Goal: Task Accomplishment & Management: Complete application form

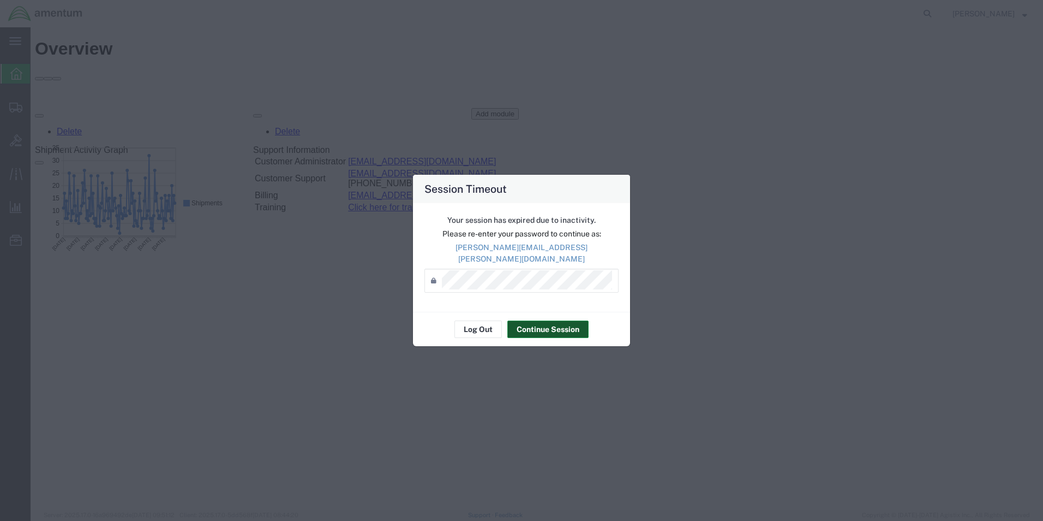
click at [529, 327] on button "Continue Session" at bounding box center [548, 328] width 81 height 17
click at [548, 326] on button "Continue Session" at bounding box center [548, 328] width 81 height 17
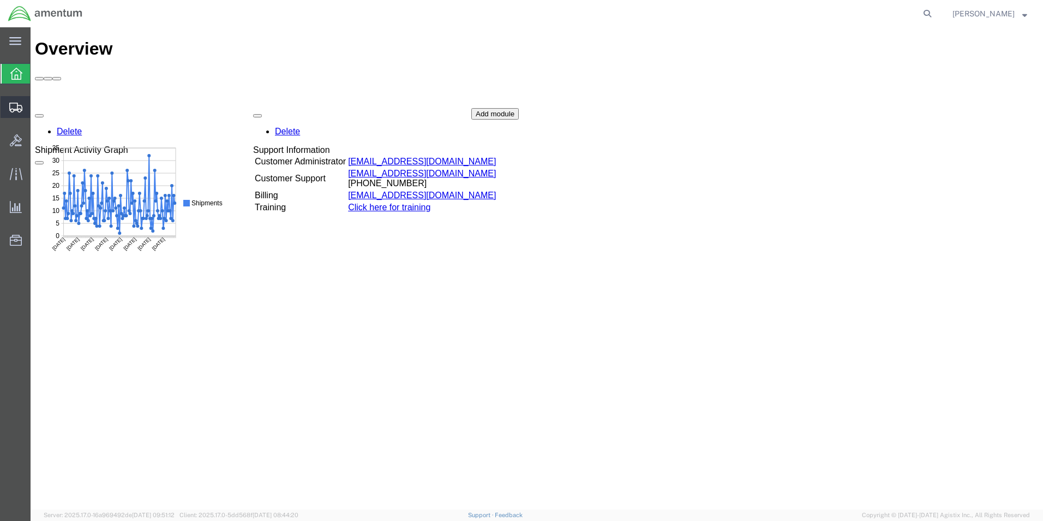
click at [18, 110] on icon at bounding box center [15, 108] width 13 height 10
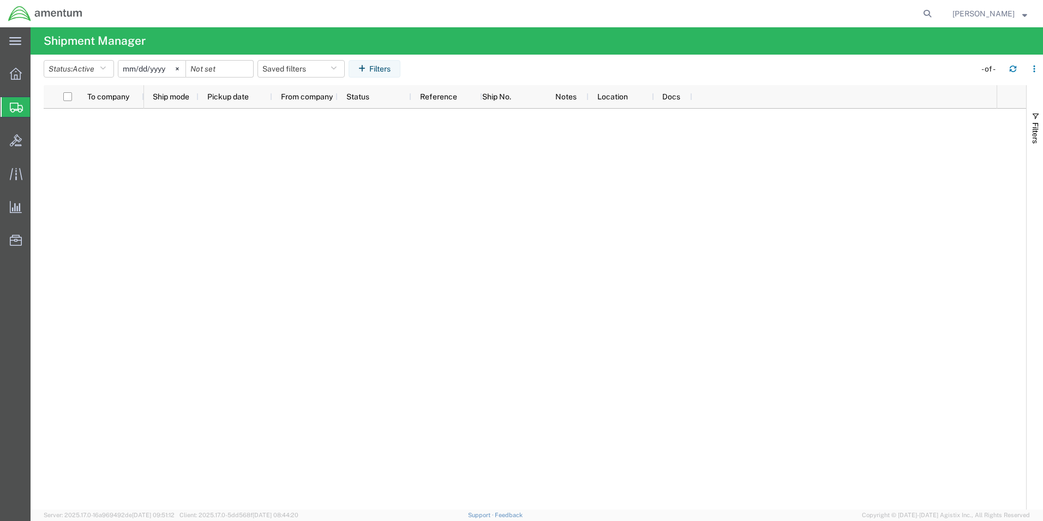
click at [0, 0] on span "Create Shipment" at bounding box center [0, 0] width 0 height 0
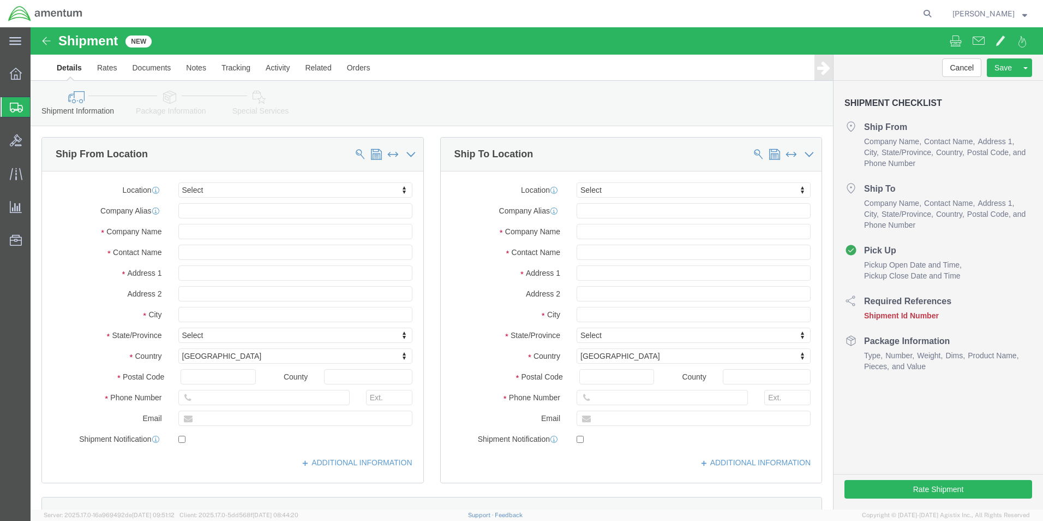
select select
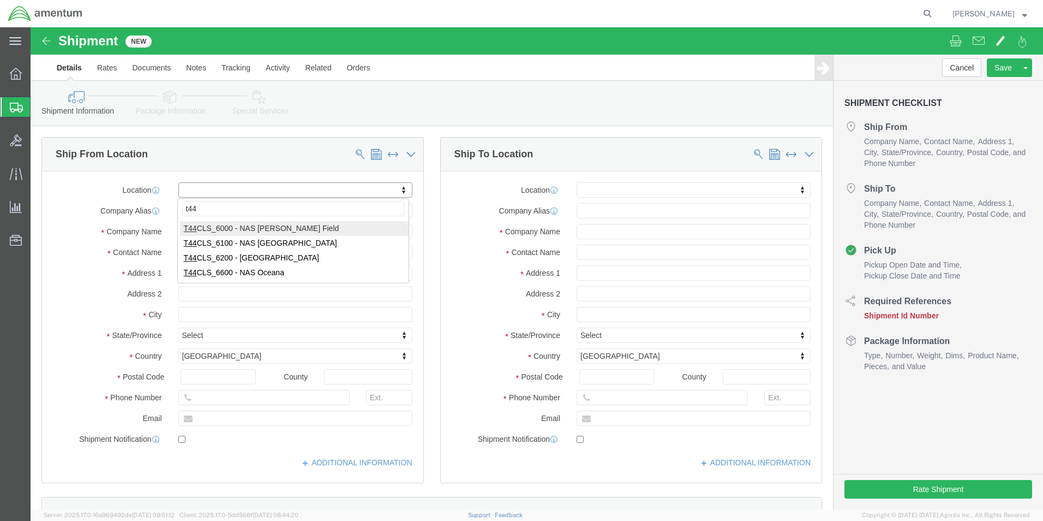
type input "t44"
select select "42673"
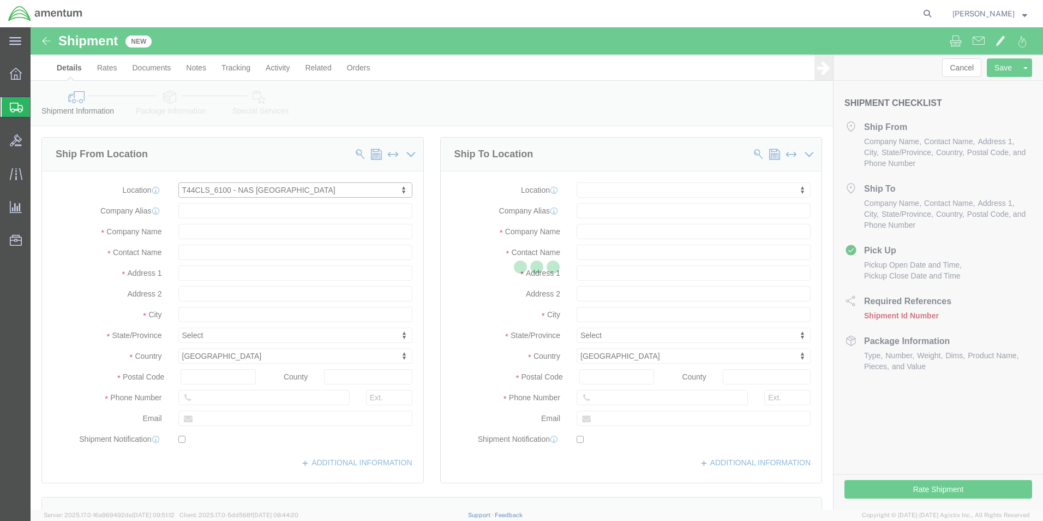
type input "[STREET_ADDRESS]"
type input "NAS [DATE]"
type input "78419"
type input "Amentum Services, Inc."
type input "[DATE]"
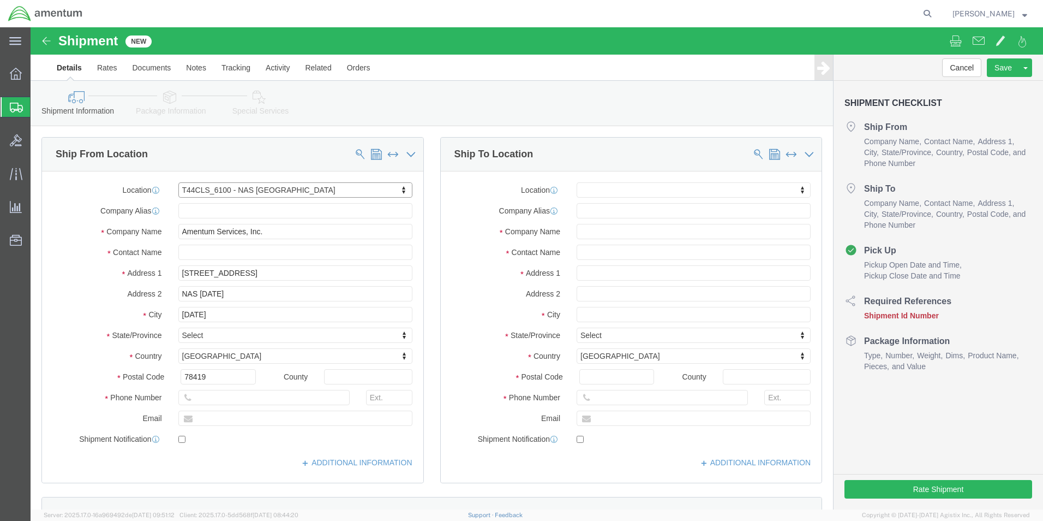
select select "[GEOGRAPHIC_DATA]"
click input "text"
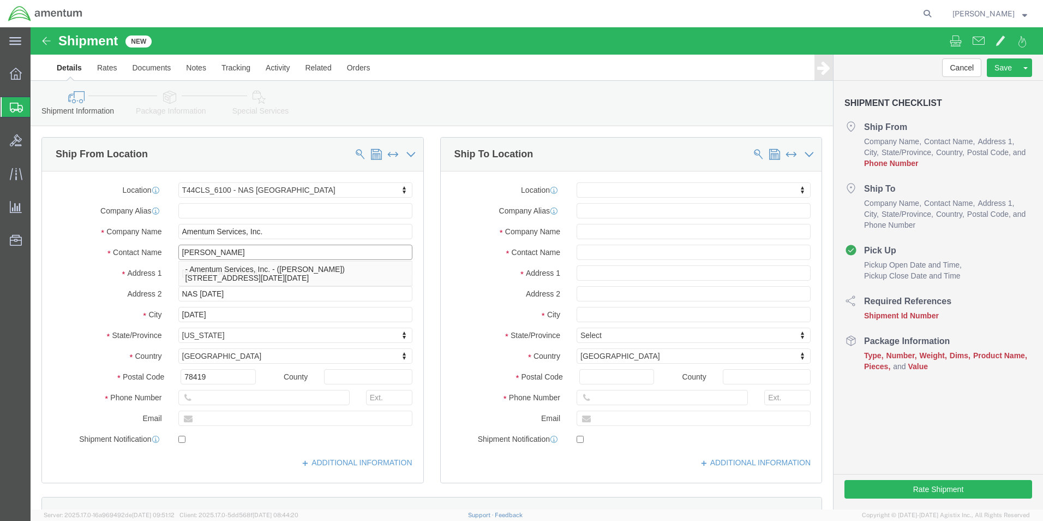
type input "[PERSON_NAME]"
click input "text"
type input "[PHONE_NUMBER]"
click input "text"
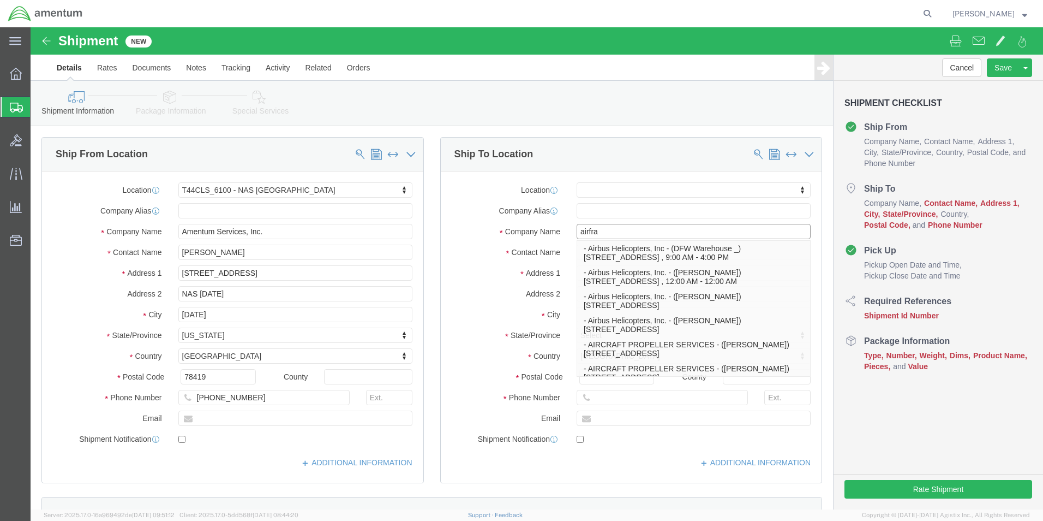
type input "airfram"
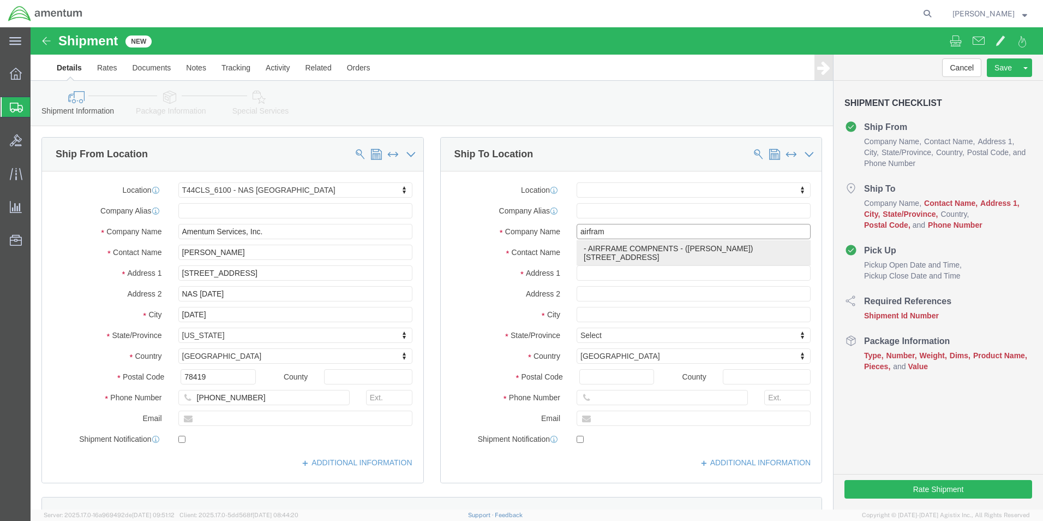
click p "- AIRFRAME COMPNENTS - ([PERSON_NAME]) [STREET_ADDRESS]"
select select
type input "9538 N 1100 E"
type input "46755"
type input "AIRFRAME COMPNENTS"
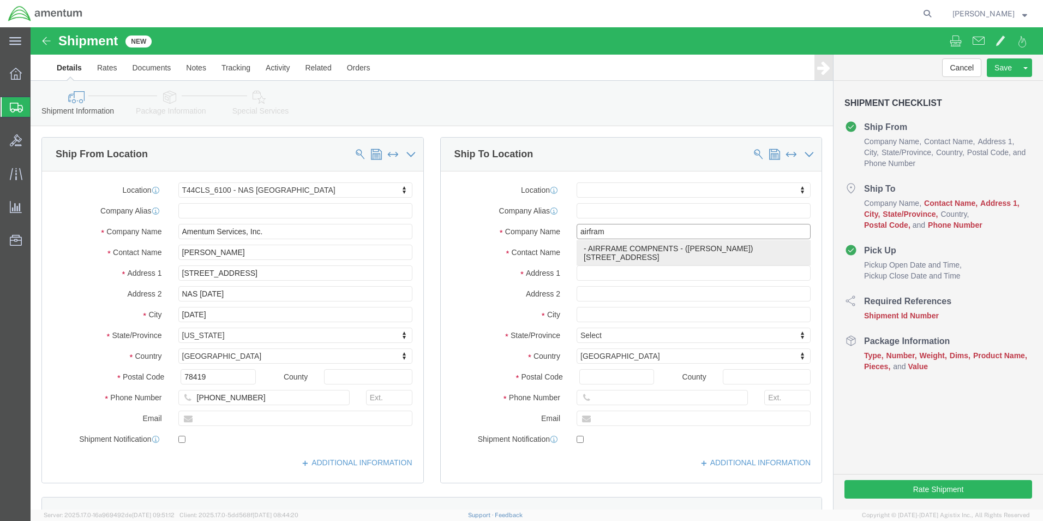
type input "[PERSON_NAME]"
type input "KENDALLVILLE"
select select "IN"
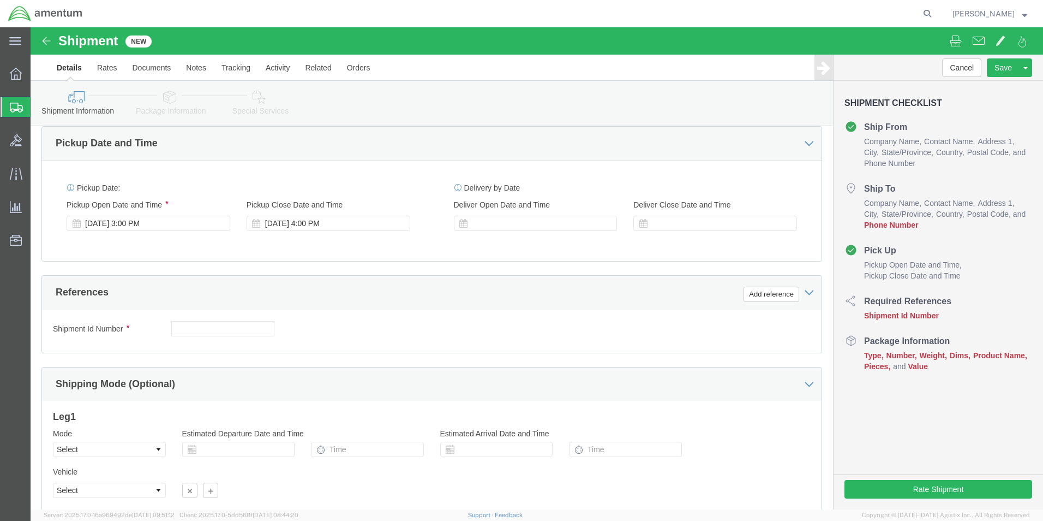
scroll to position [382, 0]
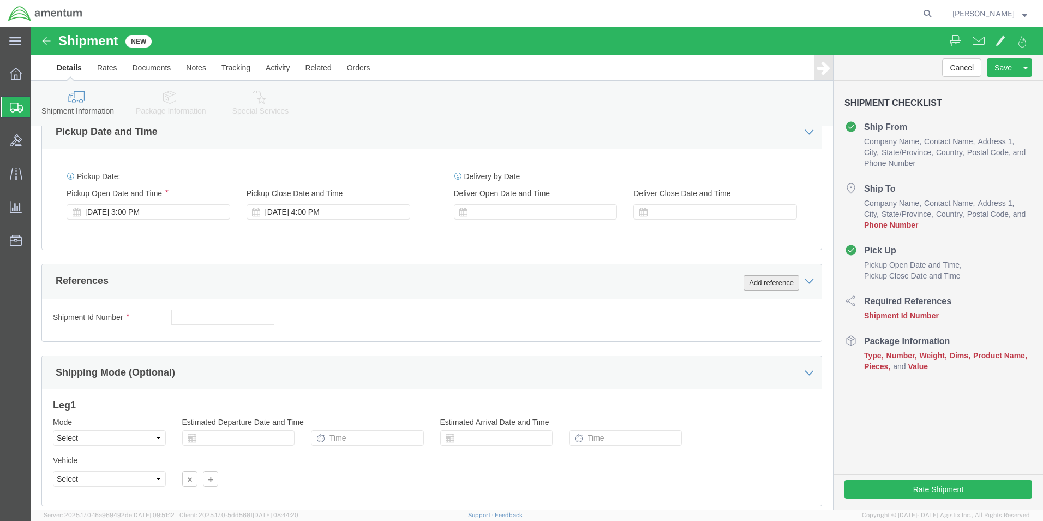
type input "AIRFRAME COMPNENTS"
click button "Add reference"
click select "Select Account Type Activity ID Airline Appointment Number ASN Batch Request # …"
select select "CUSTREF"
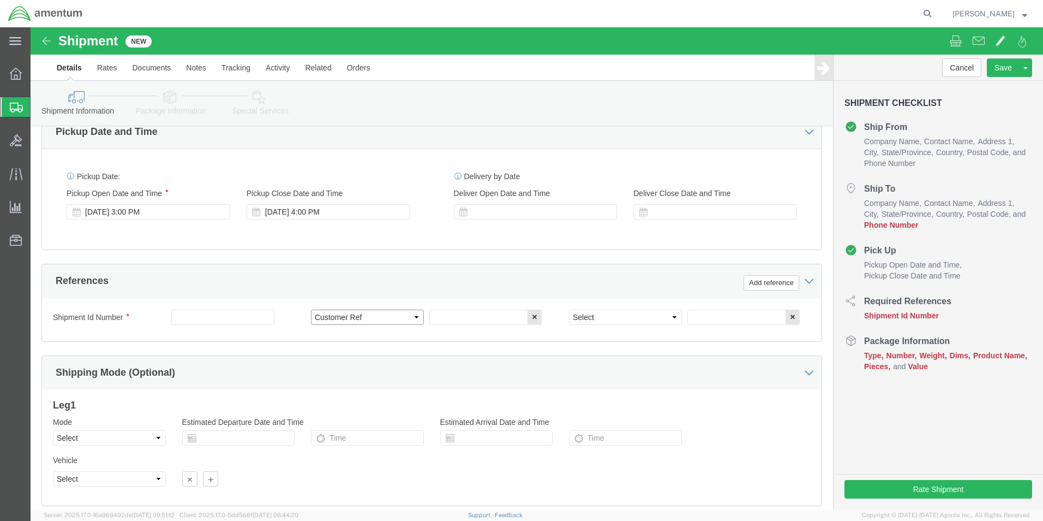
click select "Select Account Type Activity ID Airline Appointment Number ASN Batch Request # …"
click input "text"
type input "T540003043,3044,3045"
click select "Select Account Type Activity ID Airline Appointment Number ASN Batch Request # …"
select select "PROJNUM"
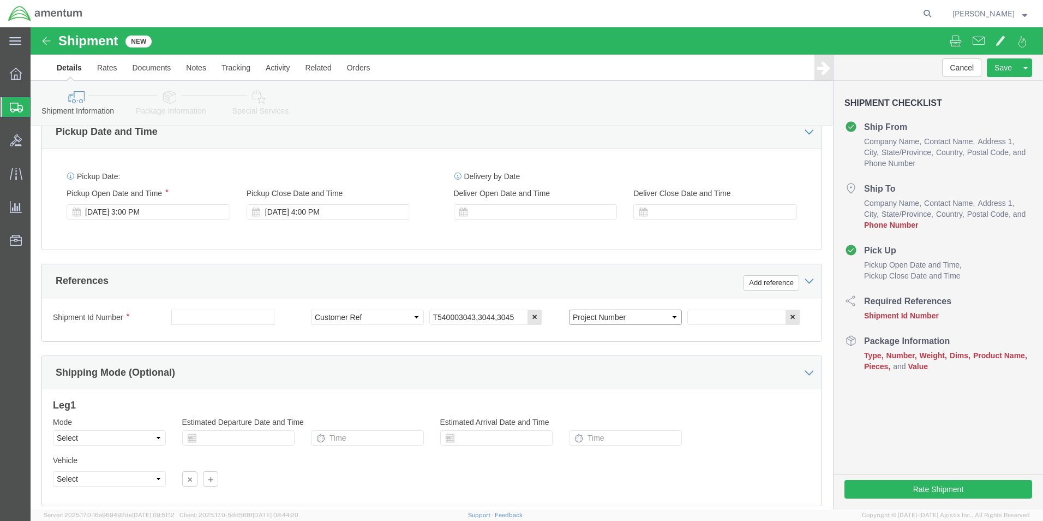
click select "Select Account Type Activity ID Airline Appointment Number ASN Batch Request # …"
click input "text"
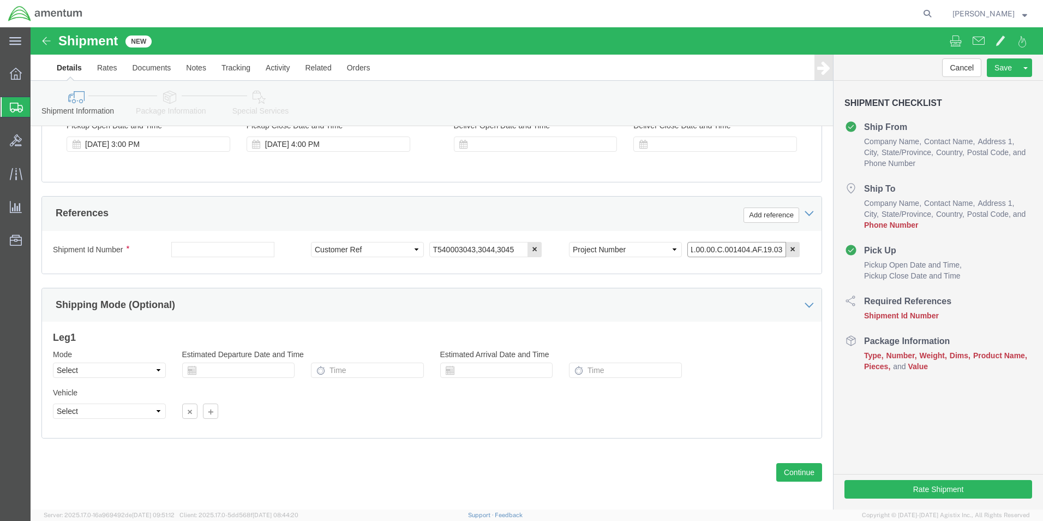
scroll to position [455, 0]
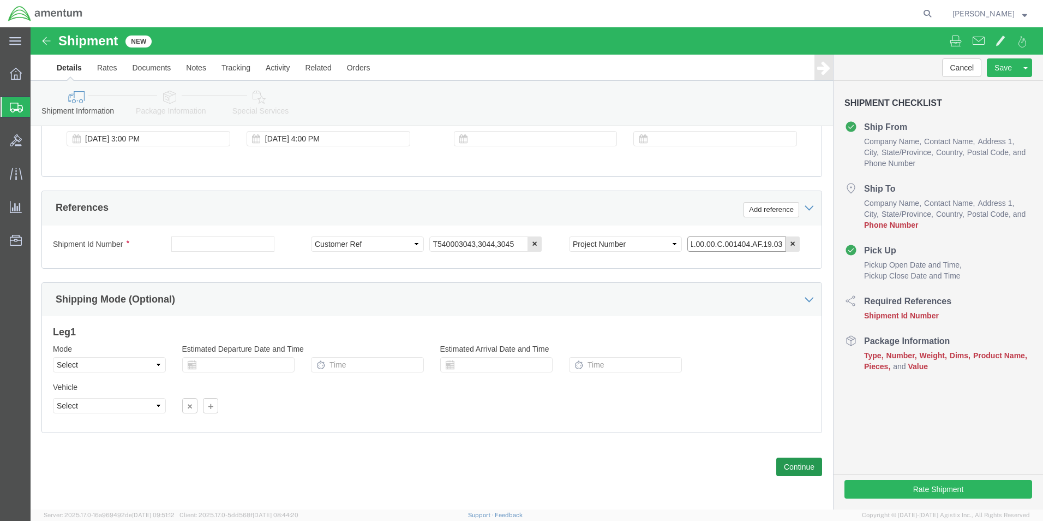
type input "4951.00.00.C.001404.AF.19.03"
click button "Continue"
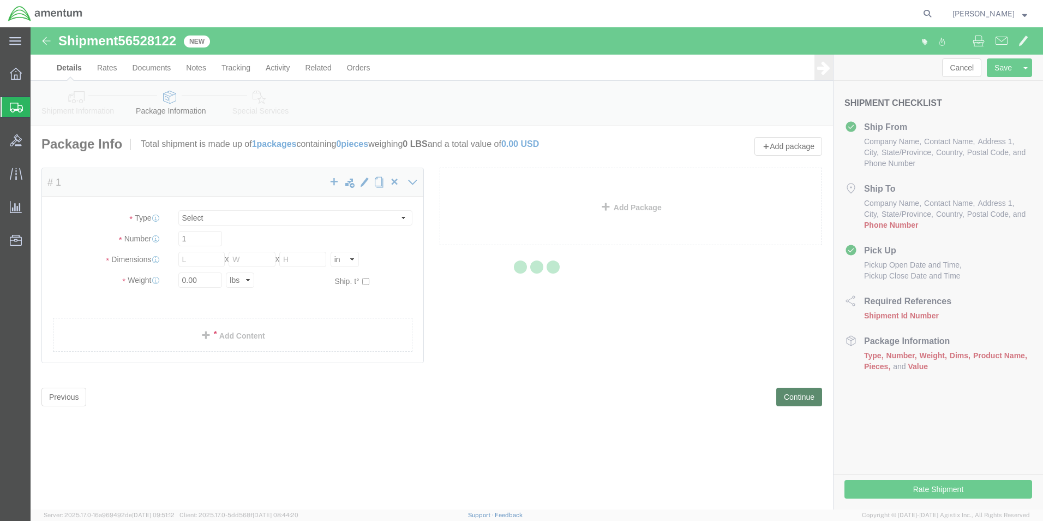
select select "CBOX"
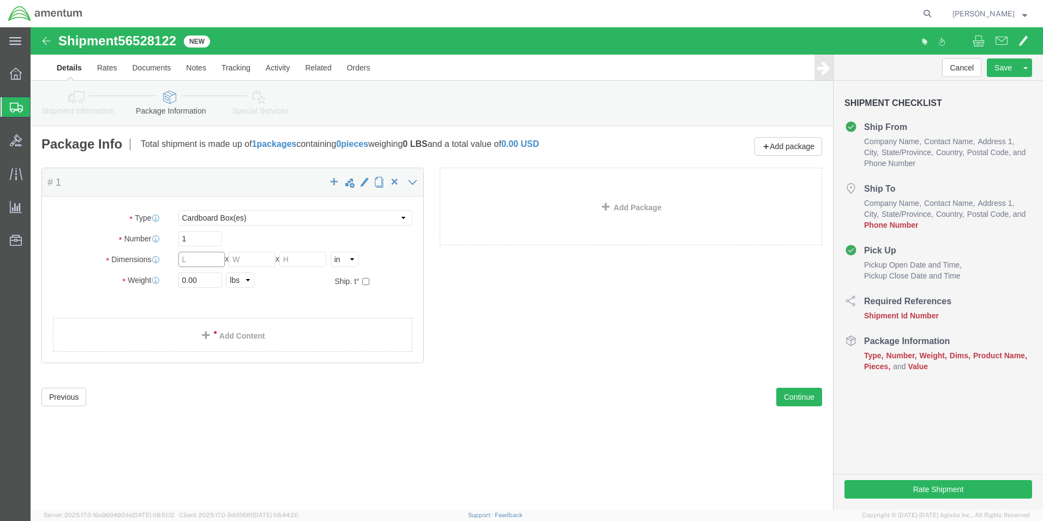
click input "text"
type input "49"
type input "17"
type input "7"
click input "0.00"
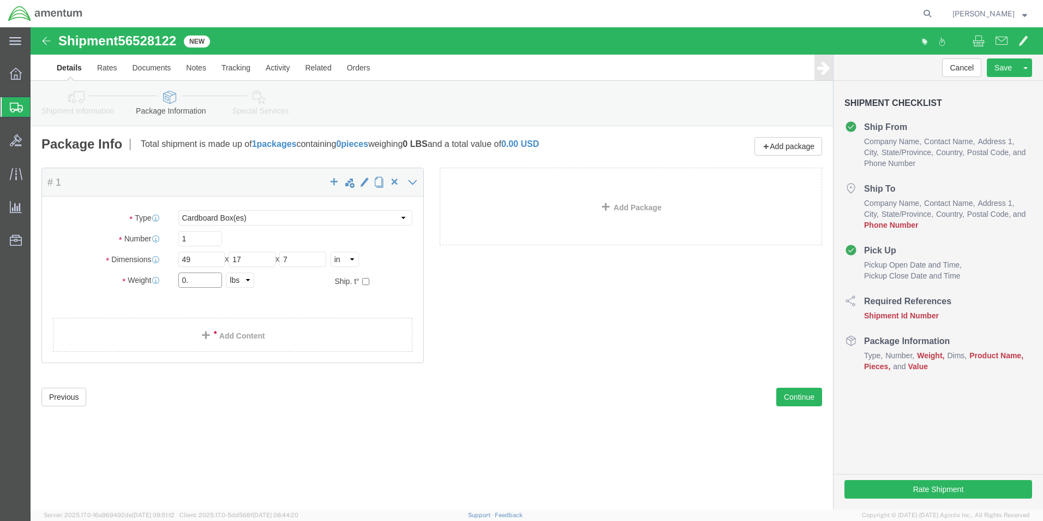
type input "0"
type input "8"
click link "Add Content"
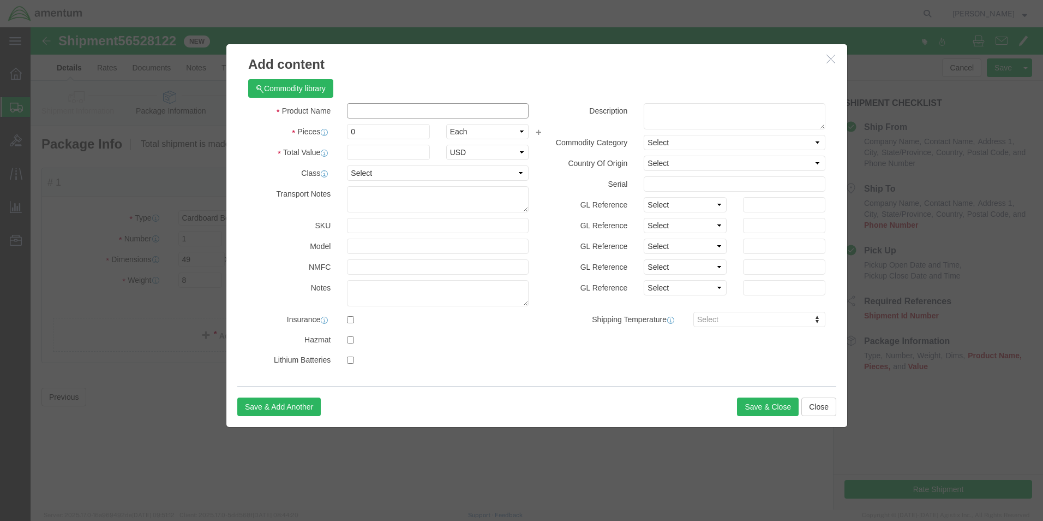
click input "text"
type input "DOOR RAS1951"
click input "0"
type input "1"
click input "text"
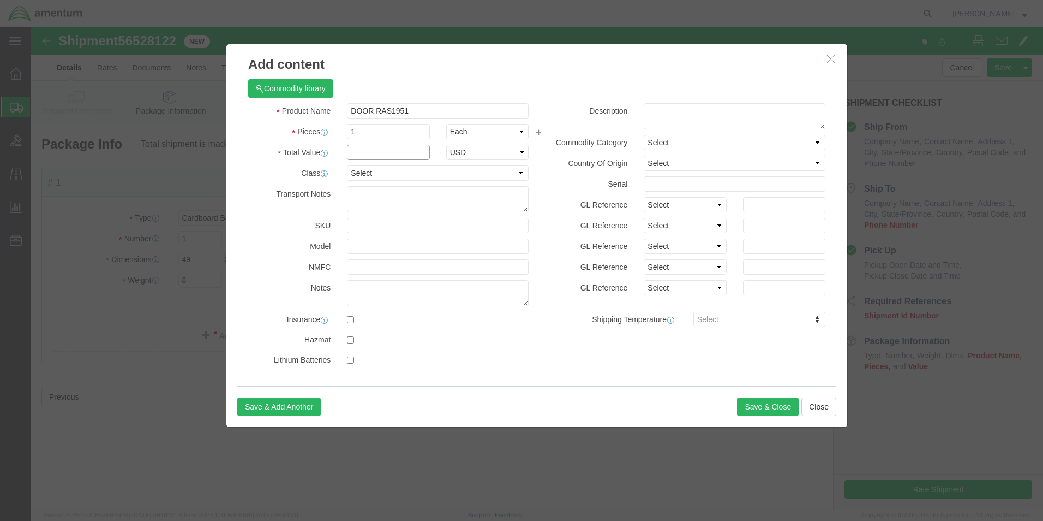
type input "1"
click select "Select 50 55 60 65 70 85 92.5 100 125 175 250 300 400"
select select "50"
click select "Select 50 55 60 65 70 85 92.5 100 125 175 250 300 400"
click button "Save & Close"
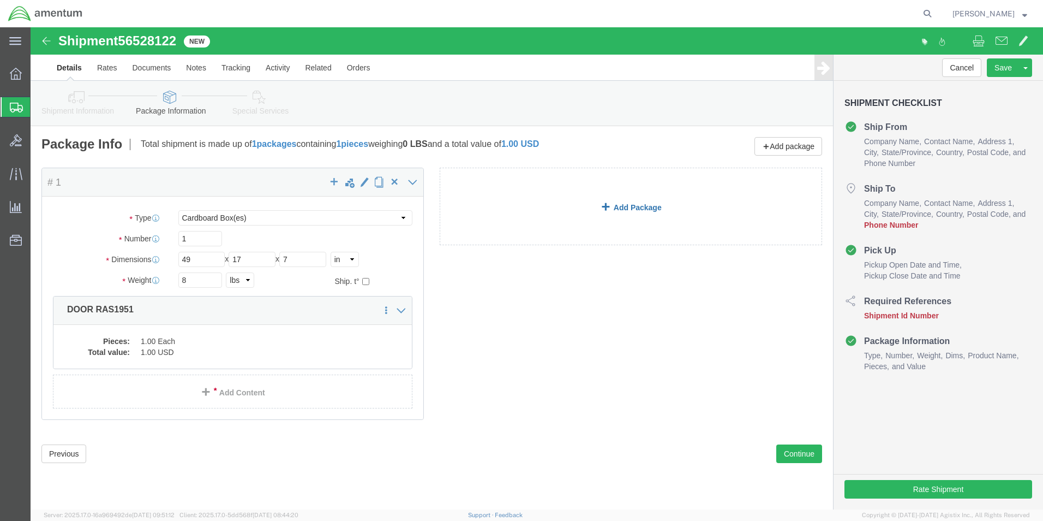
click link "Add Package"
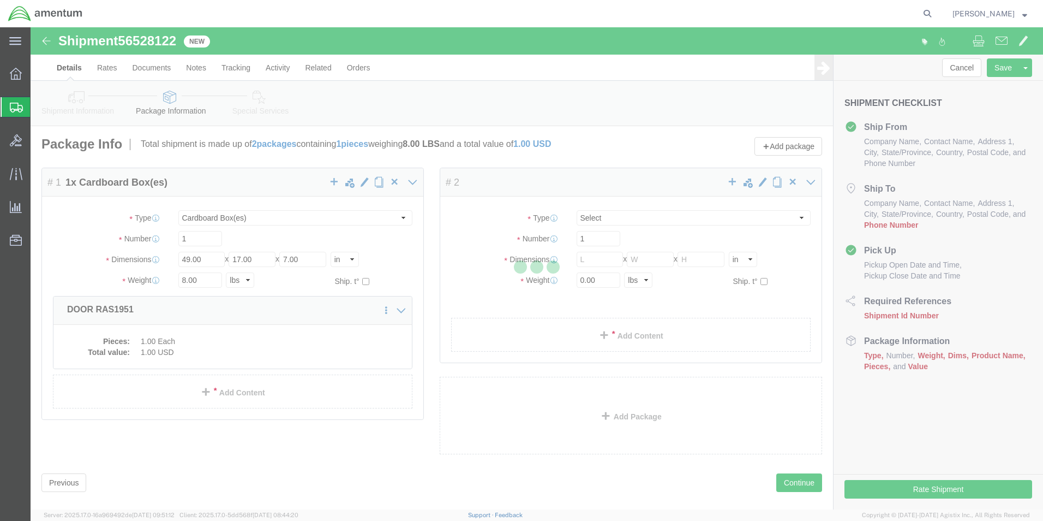
select select "CBOX"
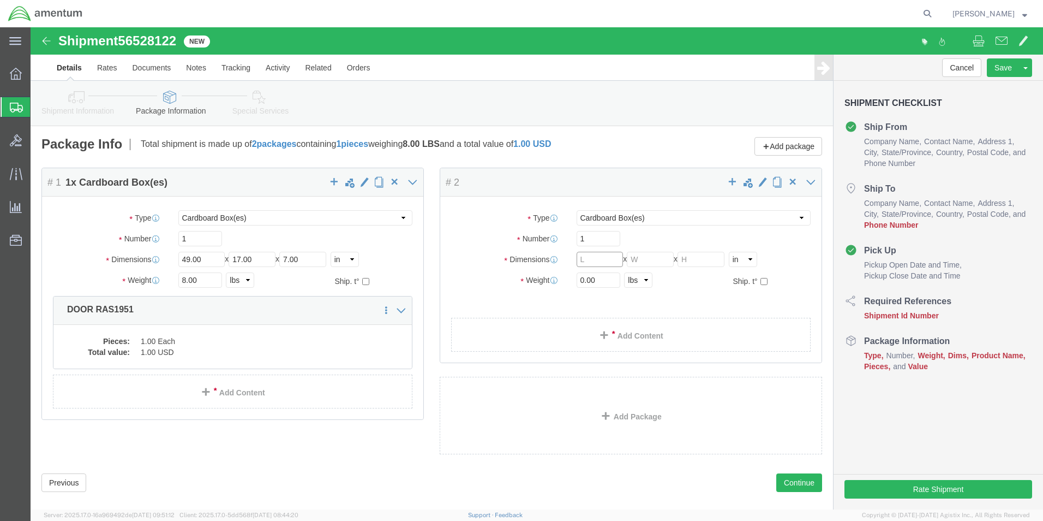
click input "text"
type input "1"
type input "49"
type input "17"
type input "7"
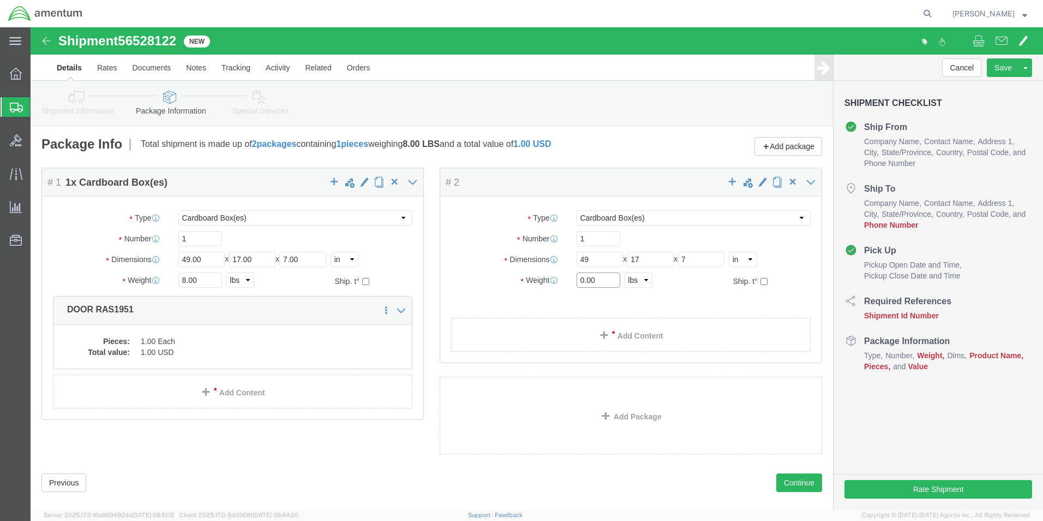
click input "0.00"
type input "0"
type input "8"
click link "Add Content"
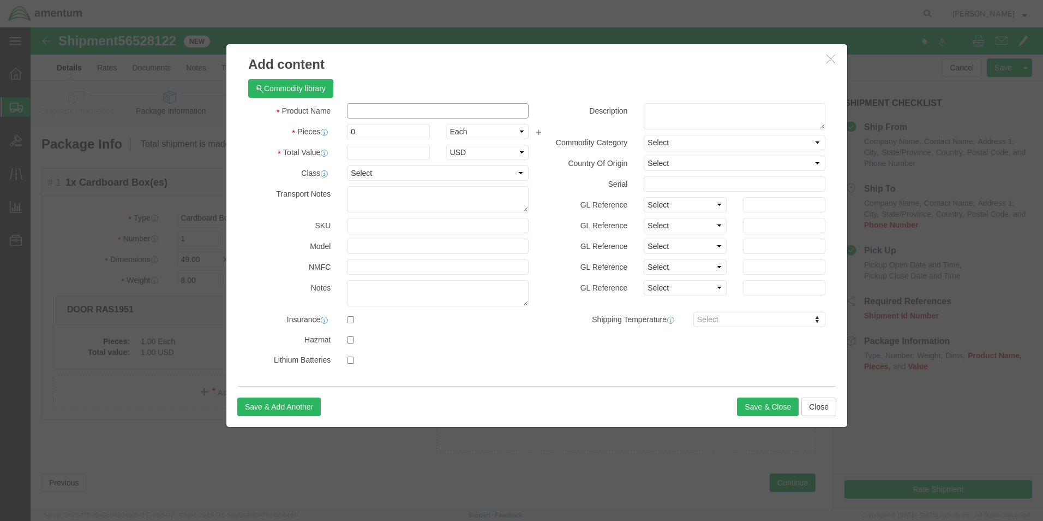
click input "text"
type input "DOOR S/N:8276453"
click input "0"
type input "1"
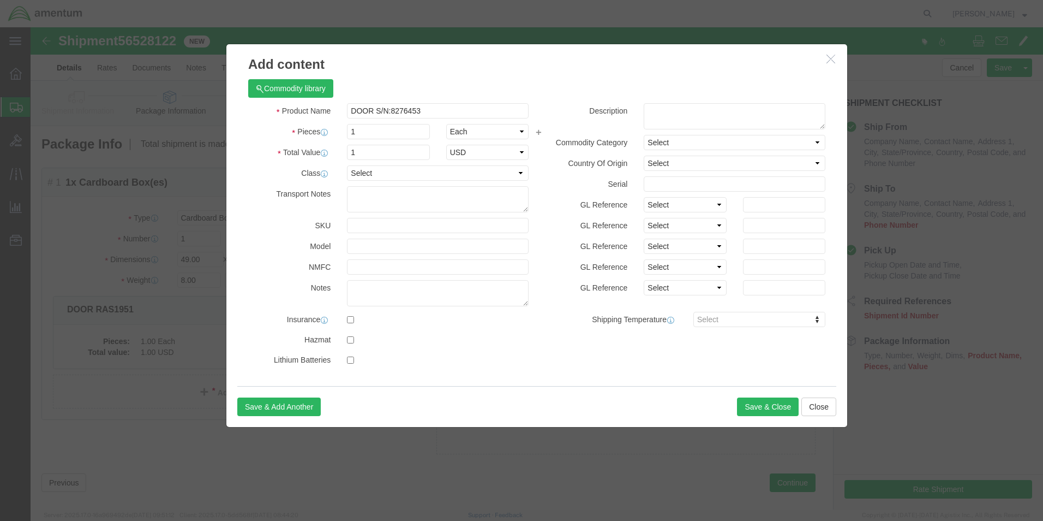
type input "1"
click select "Select 50 55 60 65 70 85 92.5 100 125 175 250 300 400"
select select "50"
click select "Select 50 55 60 65 70 85 92.5 100 125 175 250 300 400"
click button "Save & Close"
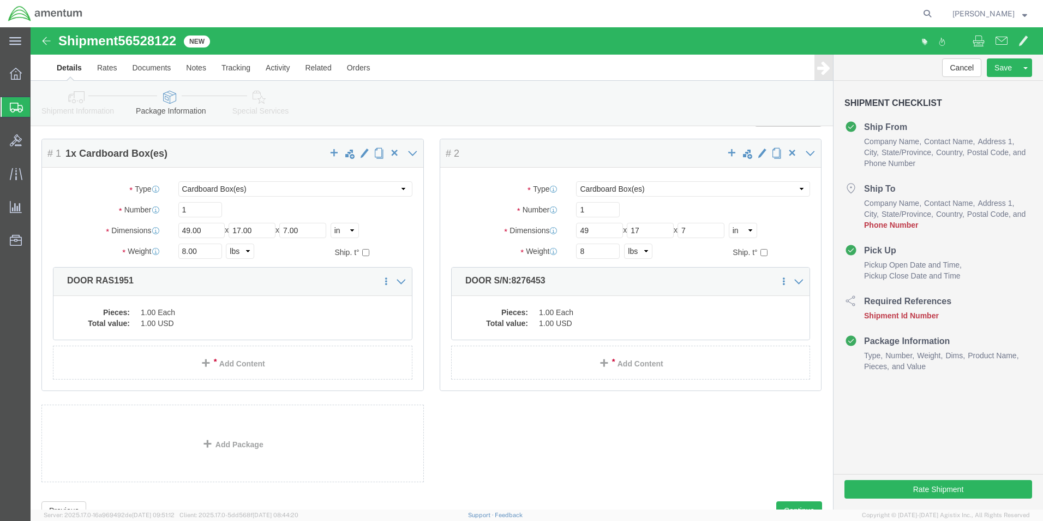
scroll to position [55, 0]
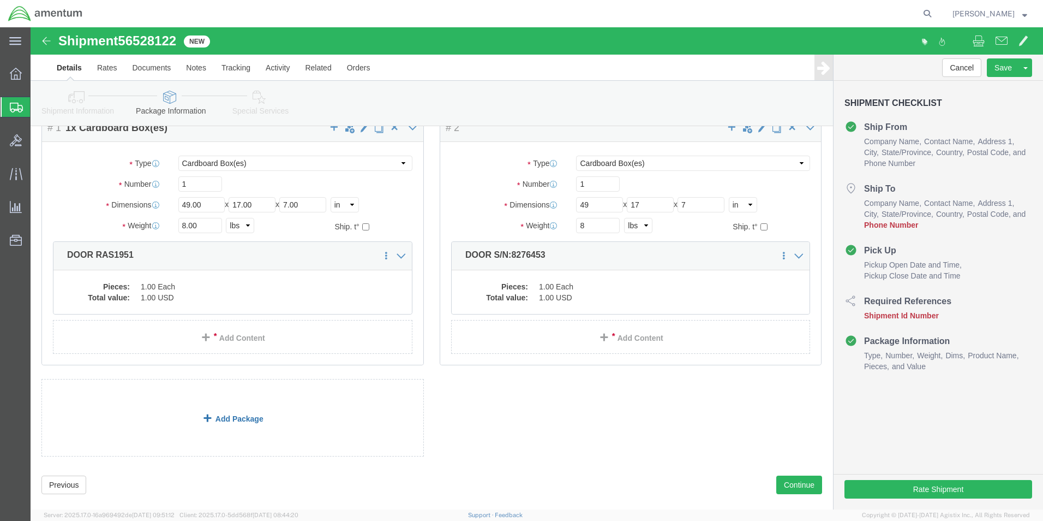
click link "Add Package"
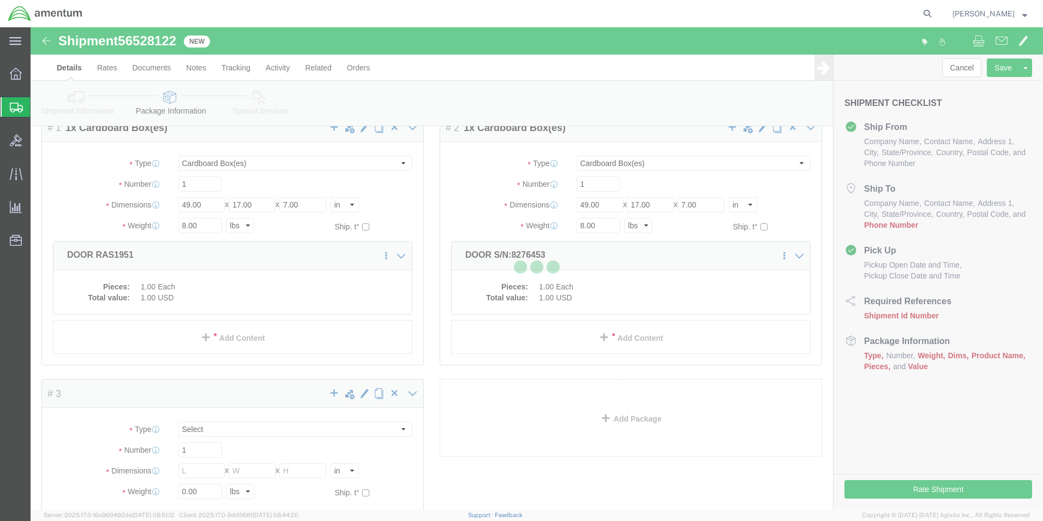
scroll to position [0, 0]
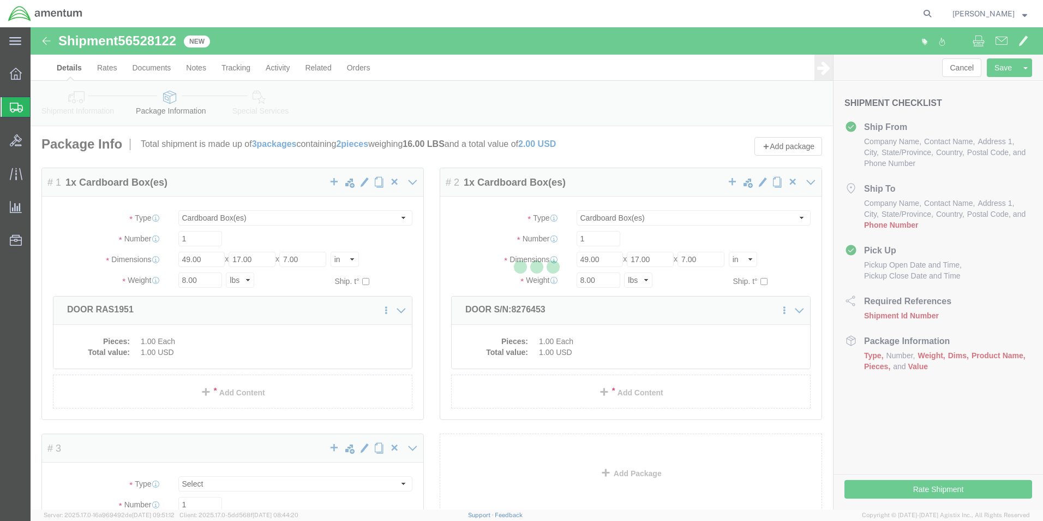
select select "CBOX"
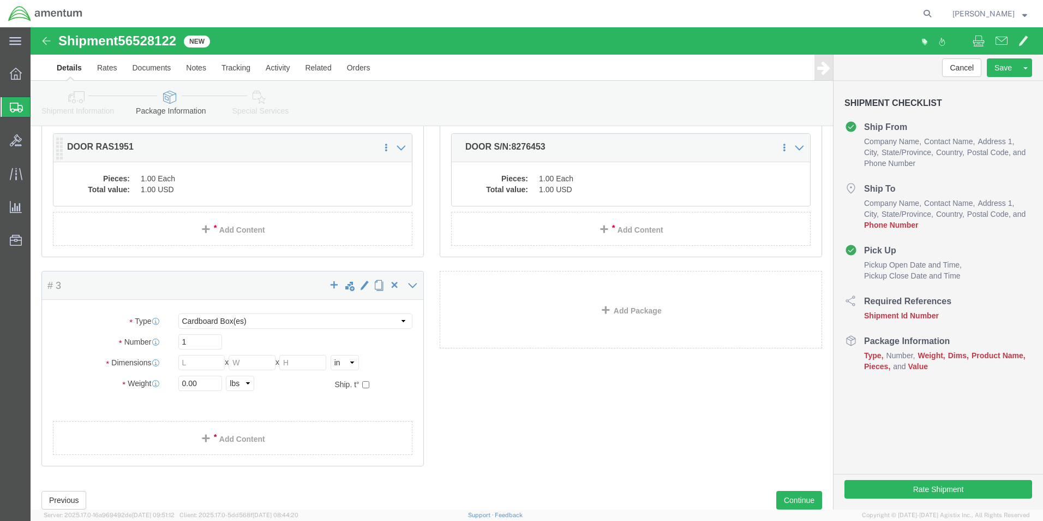
scroll to position [164, 0]
click input "text"
type input "49"
type input "17"
type input "7"
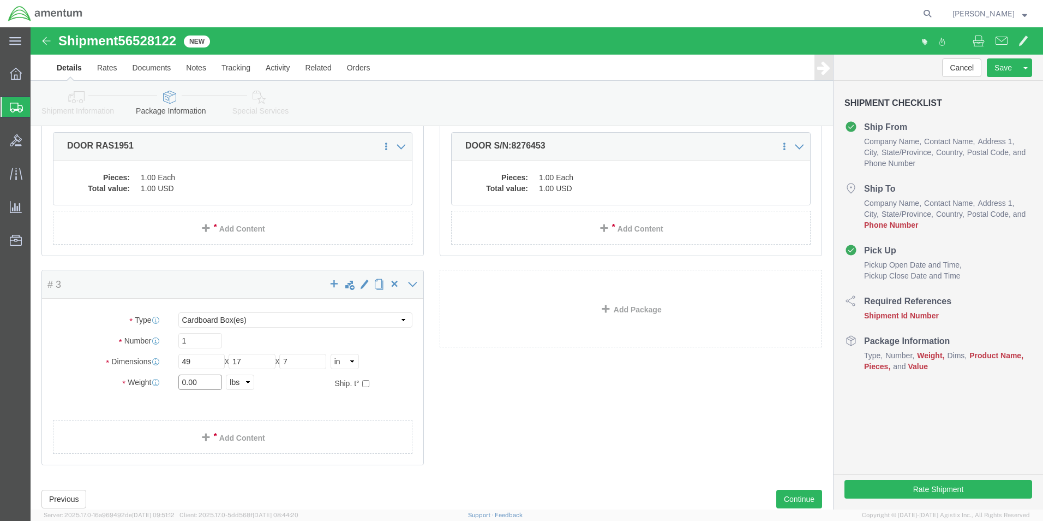
click input "0.00"
type input "0"
type input "8"
click link "Add Content"
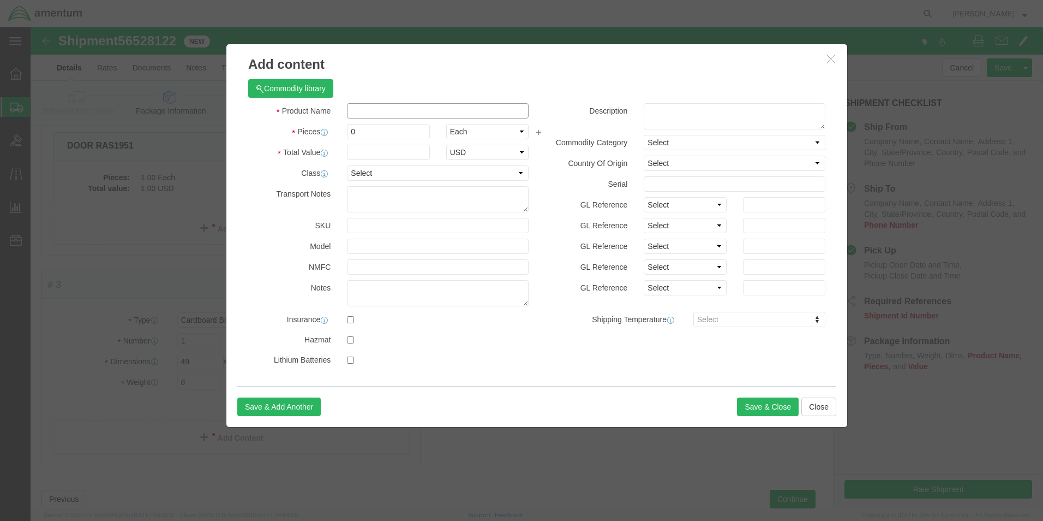
click input "text"
type input "DOOR S/N:L3268"
click input "0"
type input "1"
click input "text"
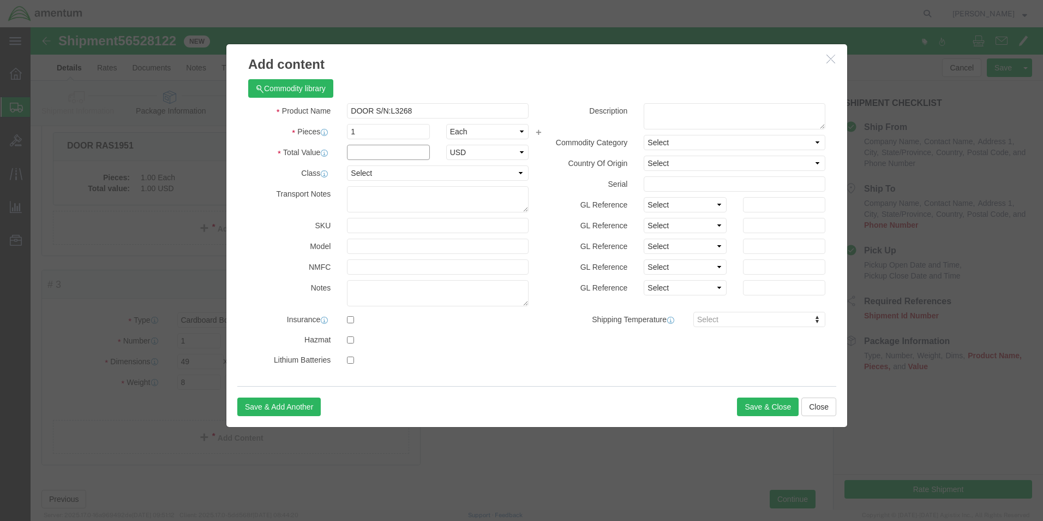
type input "1"
click select "Select 50 55 60 65 70 85 92.5 100 125 175 250 300 400"
select select "50"
click select "Select 50 55 60 65 70 85 92.5 100 125 175 250 300 400"
click button "Save & Close"
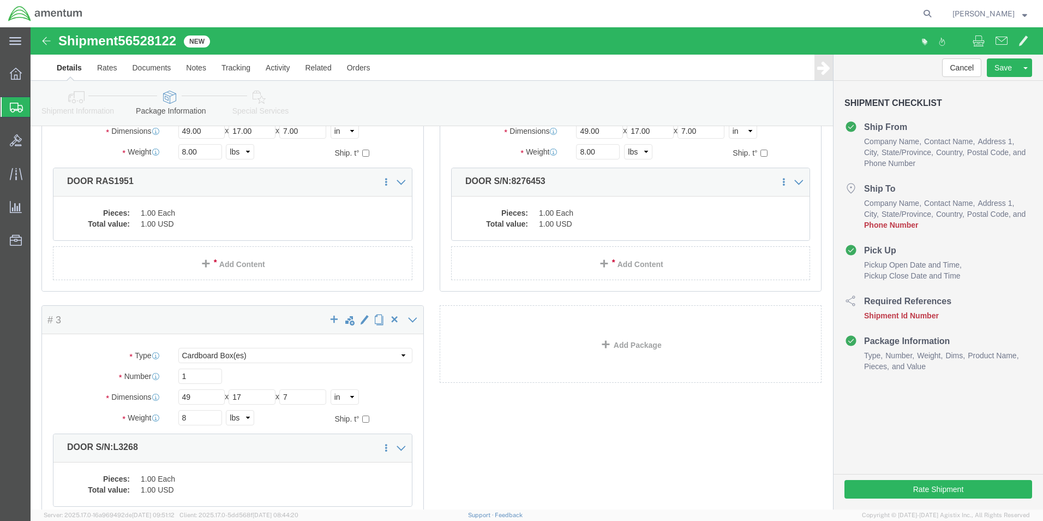
scroll to position [109, 0]
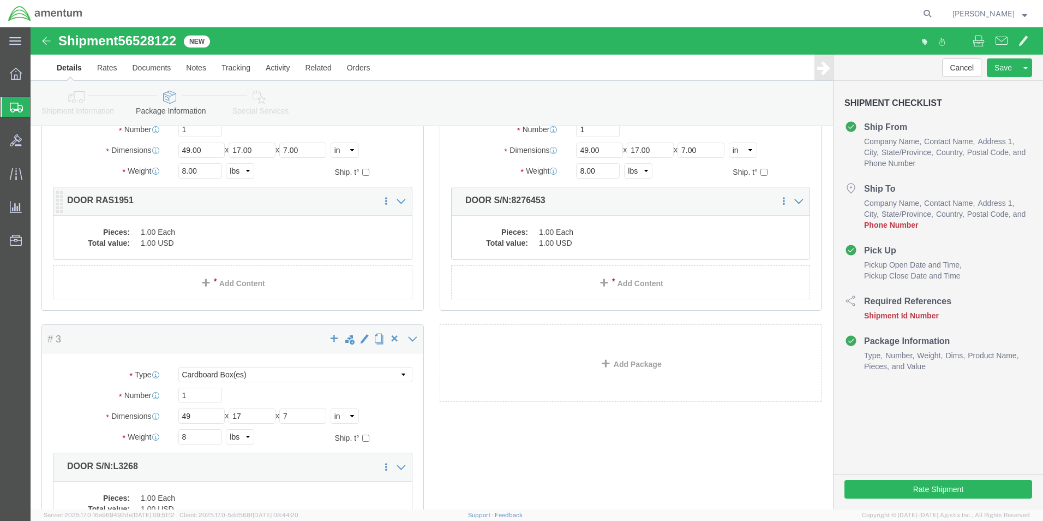
drag, startPoint x: 65, startPoint y: 172, endPoint x: 72, endPoint y: 172, distance: 6.5
click p "DOOR RAS1951"
click dl "Pieces: 1.00 Each Total value: 1.00 USD"
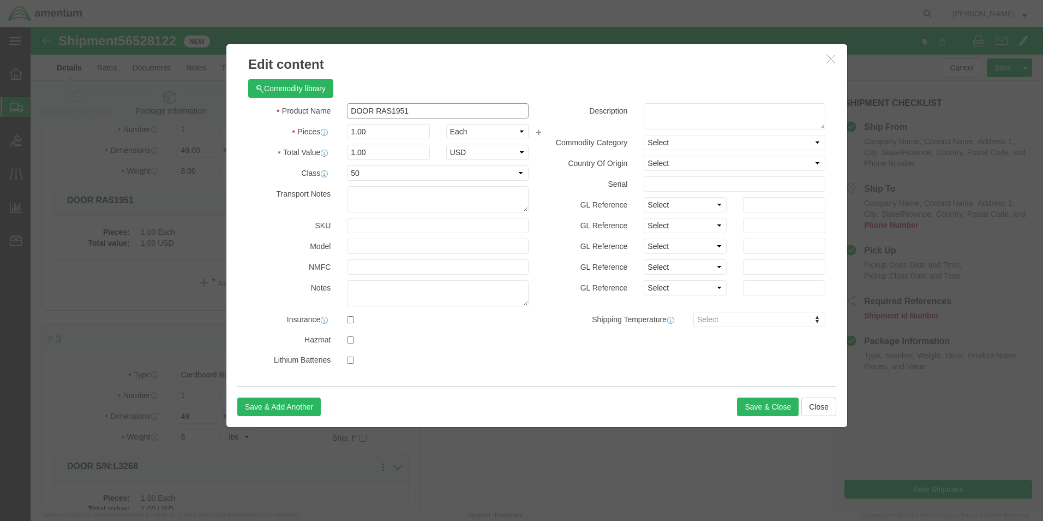
click input "DOOR RAS1951"
type input "DOOR S/N: RAS1951"
click button "Save & Close"
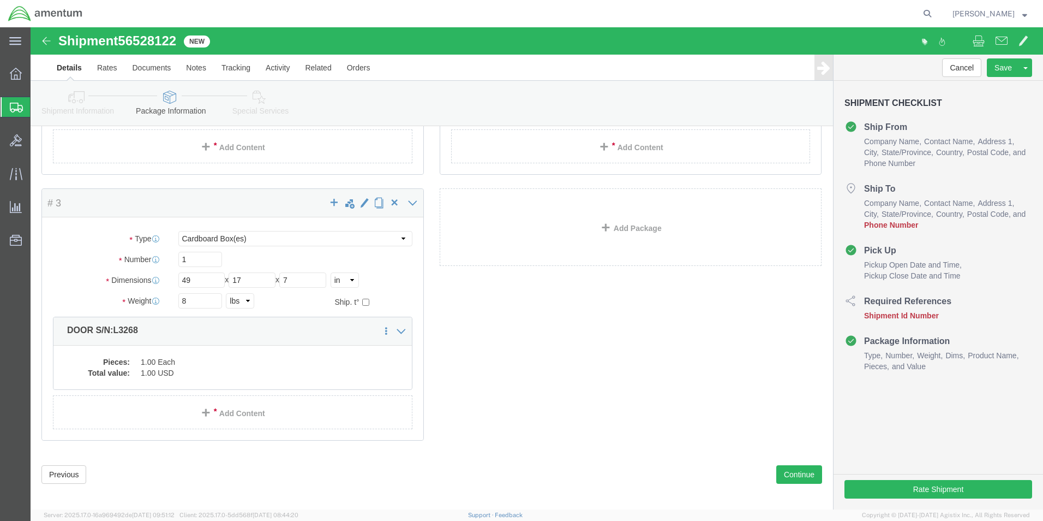
scroll to position [253, 0]
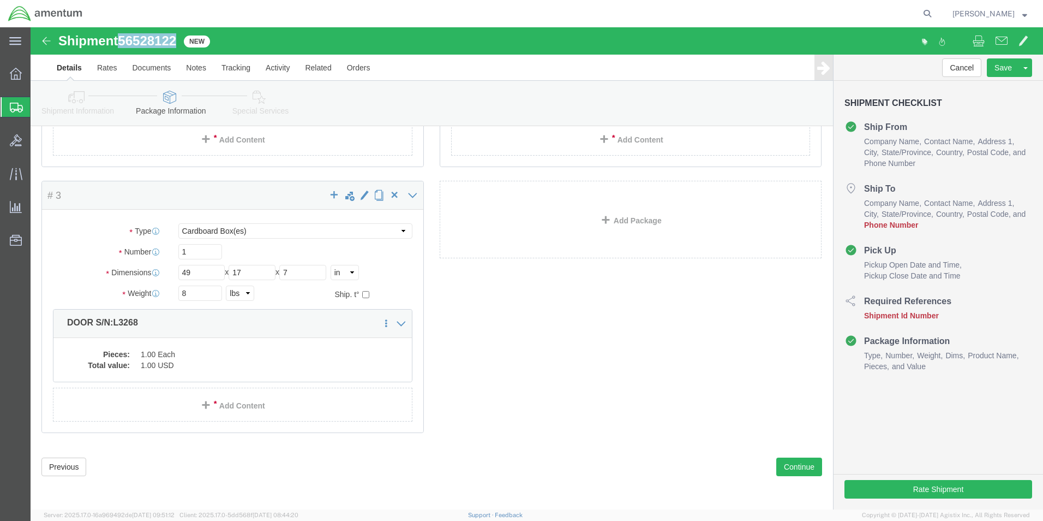
drag, startPoint x: 90, startPoint y: 14, endPoint x: 148, endPoint y: 13, distance: 57.9
click h1 "Shipment 56528122"
drag, startPoint x: 148, startPoint y: 13, endPoint x: 129, endPoint y: 13, distance: 18.6
copy span "56528122"
click button "Rate Shipment"
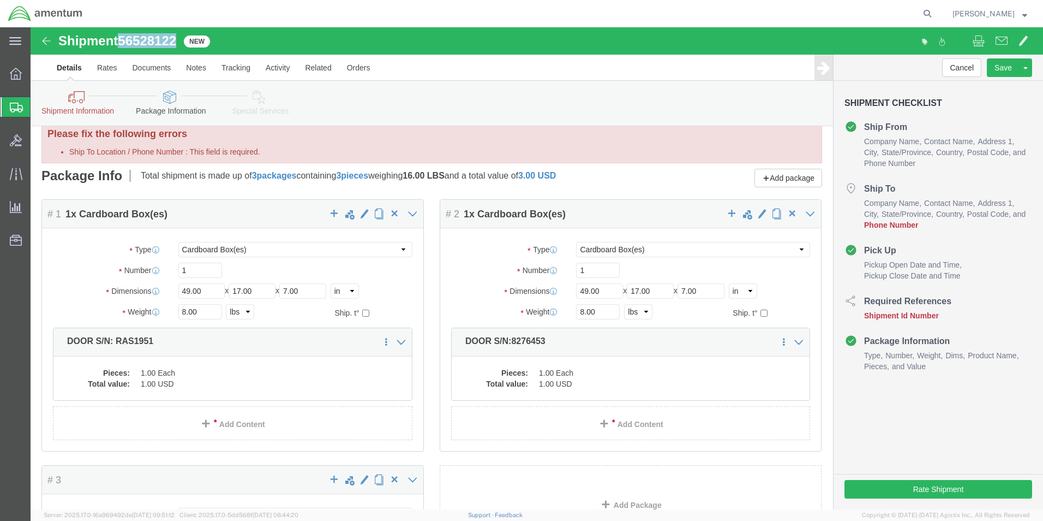
scroll to position [0, 0]
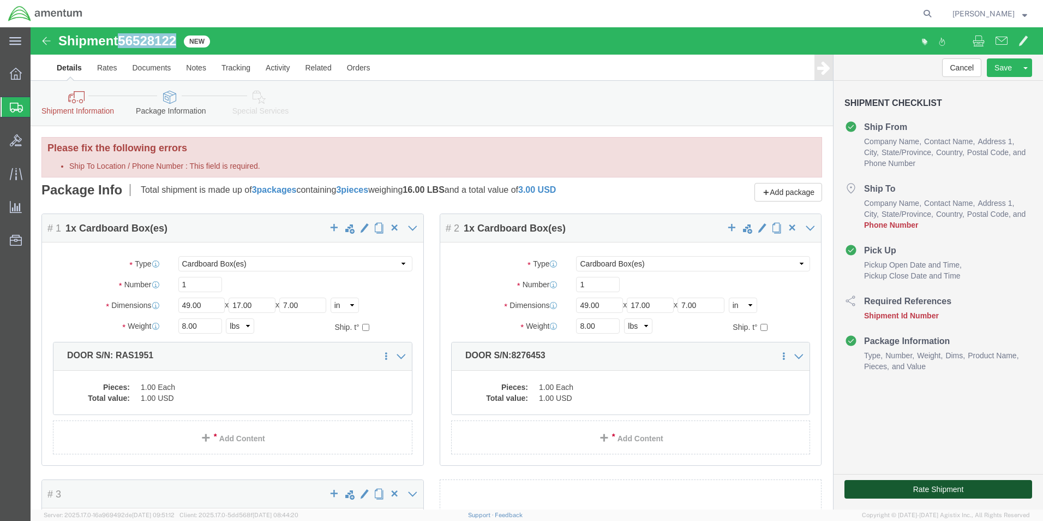
click button "Rate Shipment"
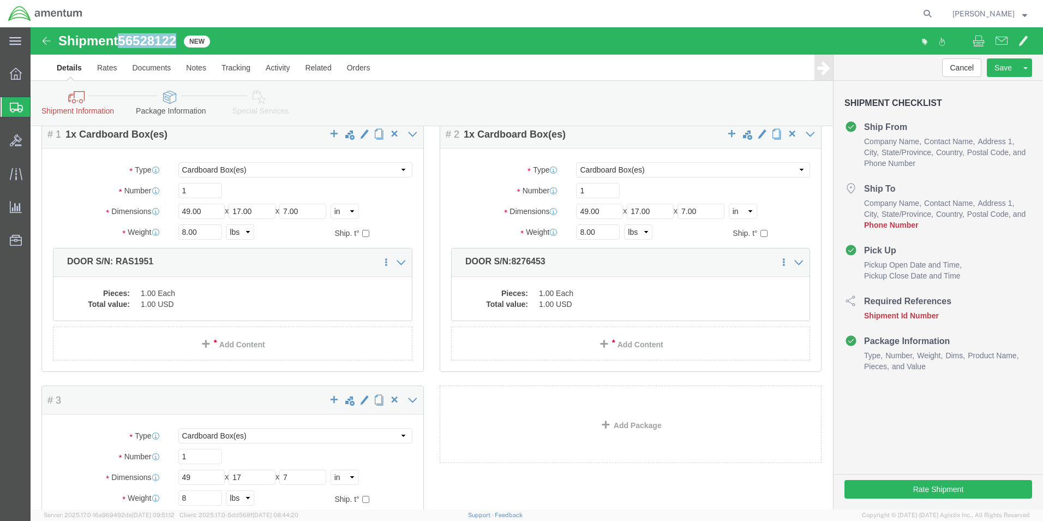
scroll to position [55, 0]
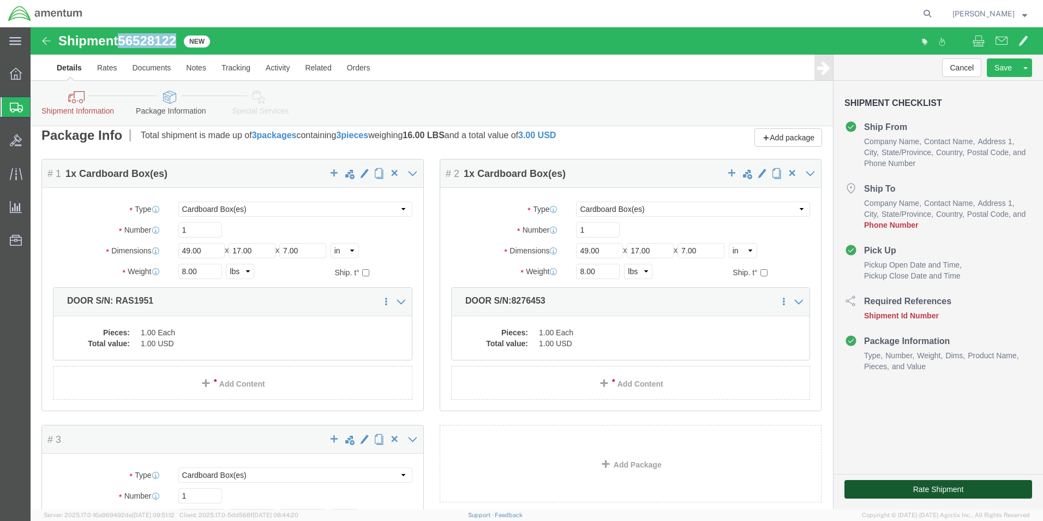
click button "Rate Shipment"
click link "Package Information"
click icon
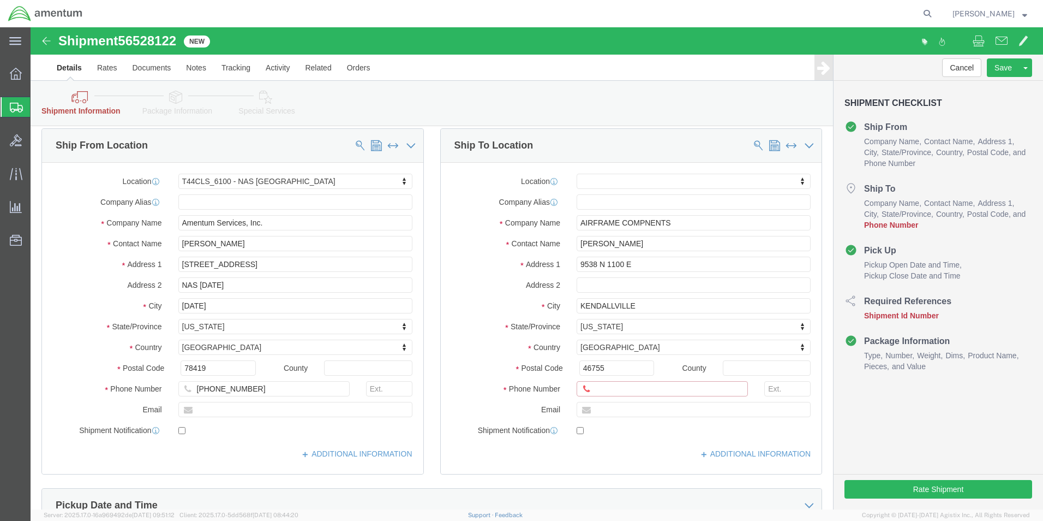
click input "Ship To Location / Phone Number : This field is required."
type input "[PHONE_NUMBER]"
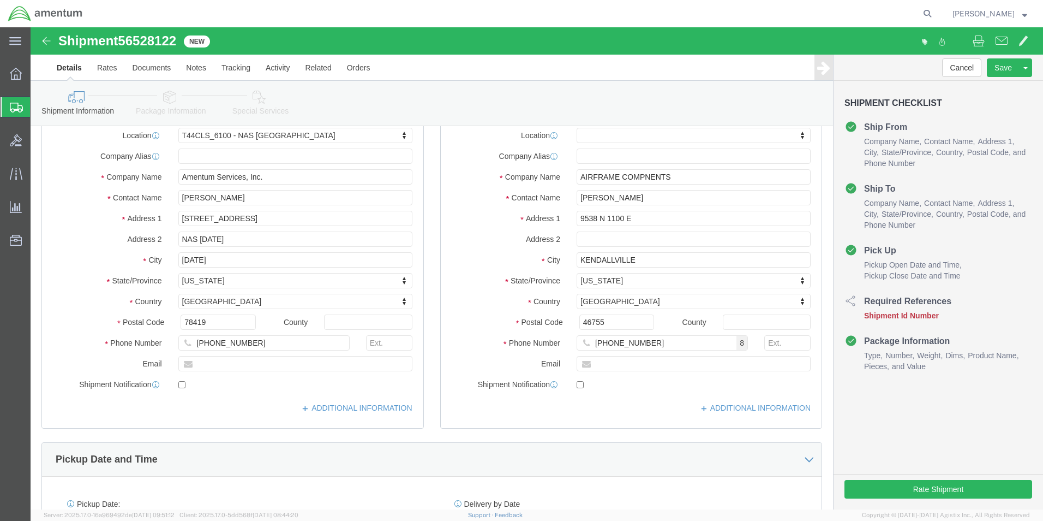
click div "Cancel Save Assign To Save As Template Shipment Checklist Ship From Company Nam…"
click button "Rate Shipment"
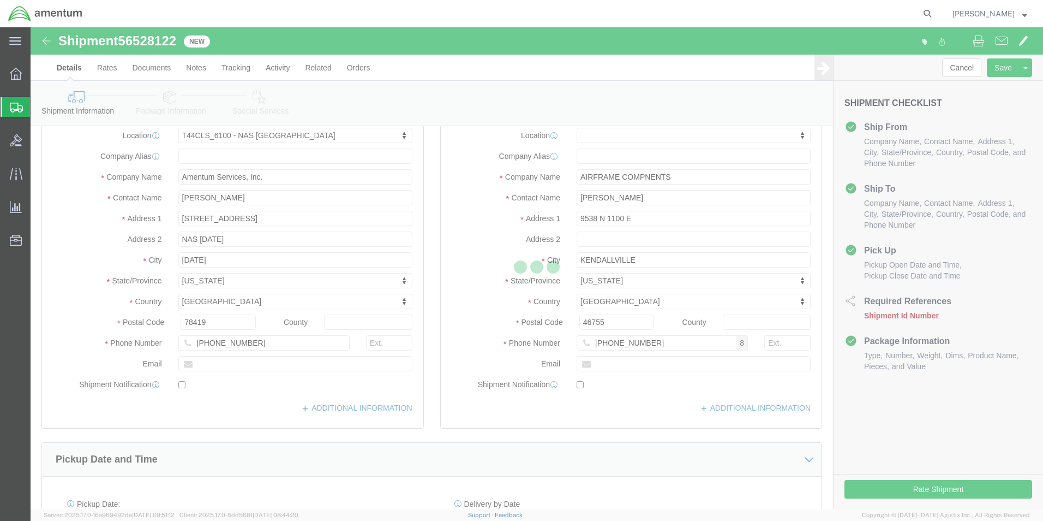
select select "42673"
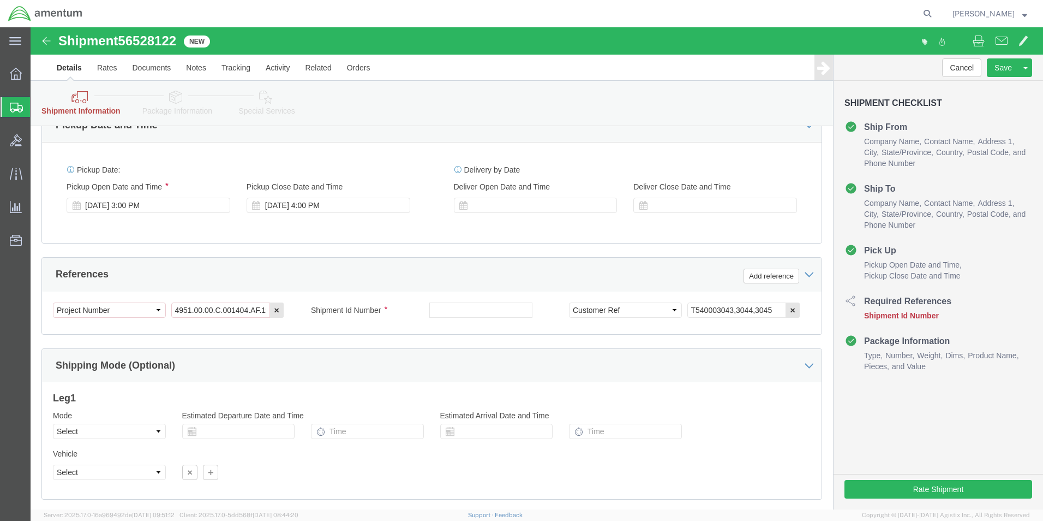
scroll to position [437, 0]
click input "text"
paste input "56528122"
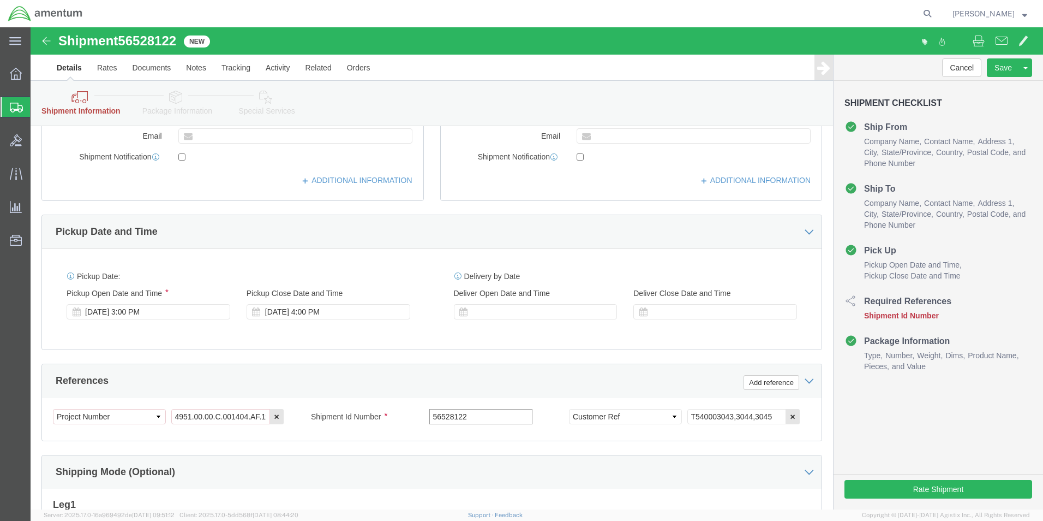
scroll to position [327, 0]
type input "56528122"
click button "Rate Shipment"
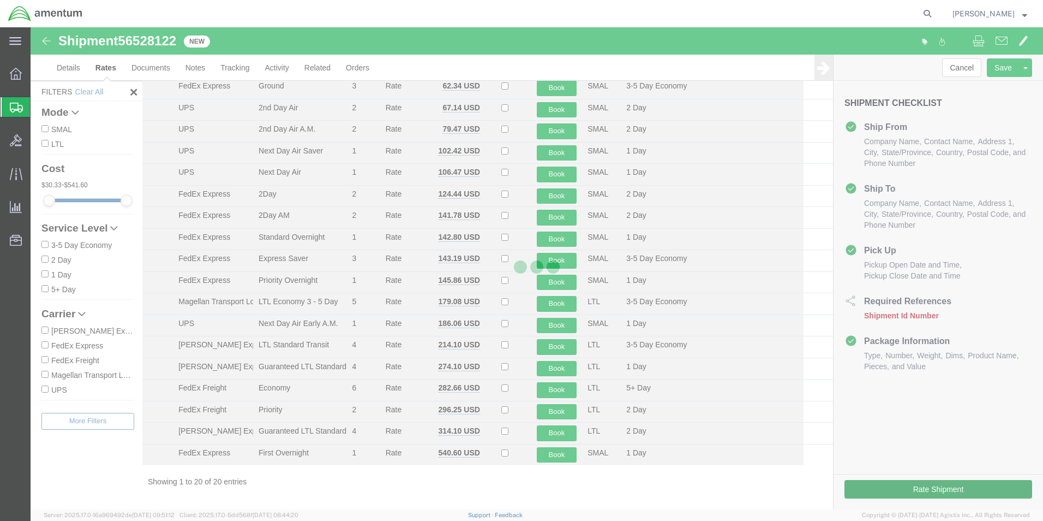
scroll to position [89, 0]
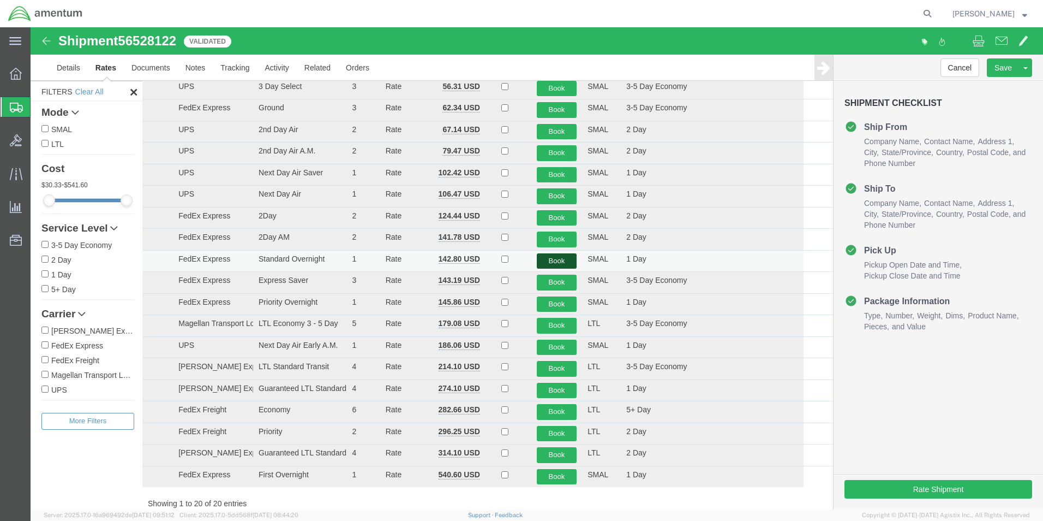
click at [553, 263] on button "Book" at bounding box center [557, 261] width 40 height 16
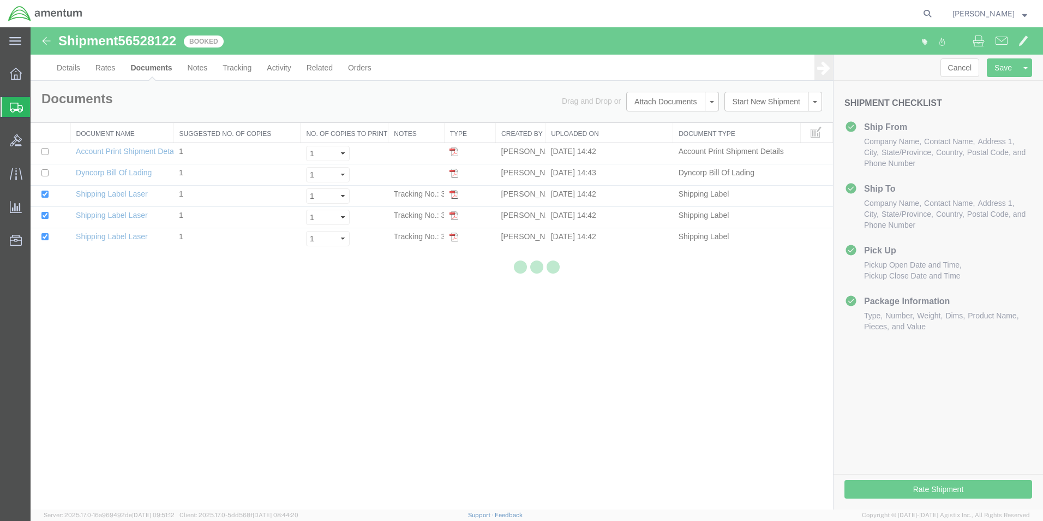
scroll to position [0, 0]
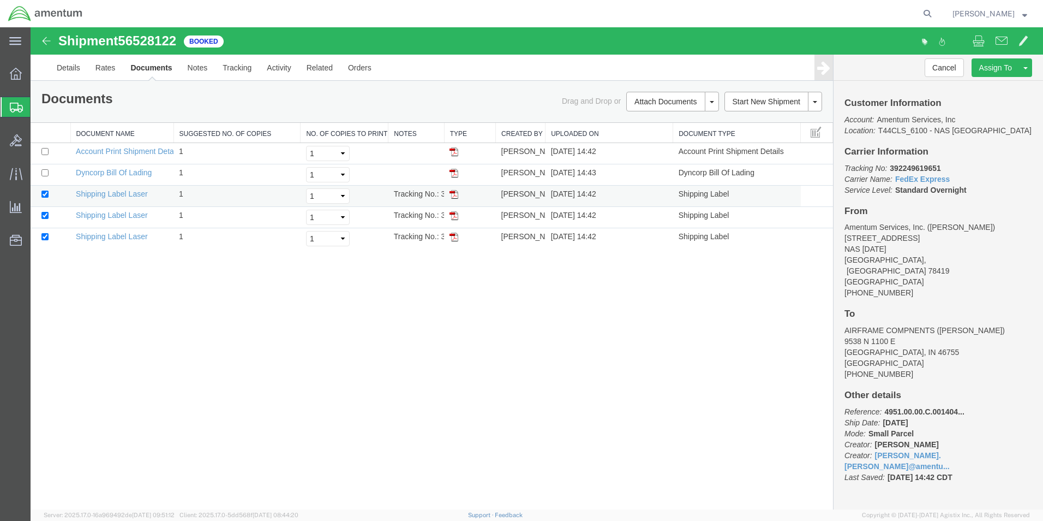
drag, startPoint x: 456, startPoint y: 194, endPoint x: 463, endPoint y: 195, distance: 7.7
click at [456, 194] on img at bounding box center [454, 194] width 9 height 9
drag, startPoint x: 451, startPoint y: 217, endPoint x: 541, endPoint y: 36, distance: 202.6
click at [451, 217] on img at bounding box center [454, 215] width 9 height 9
click at [454, 237] on img at bounding box center [454, 236] width 9 height 9
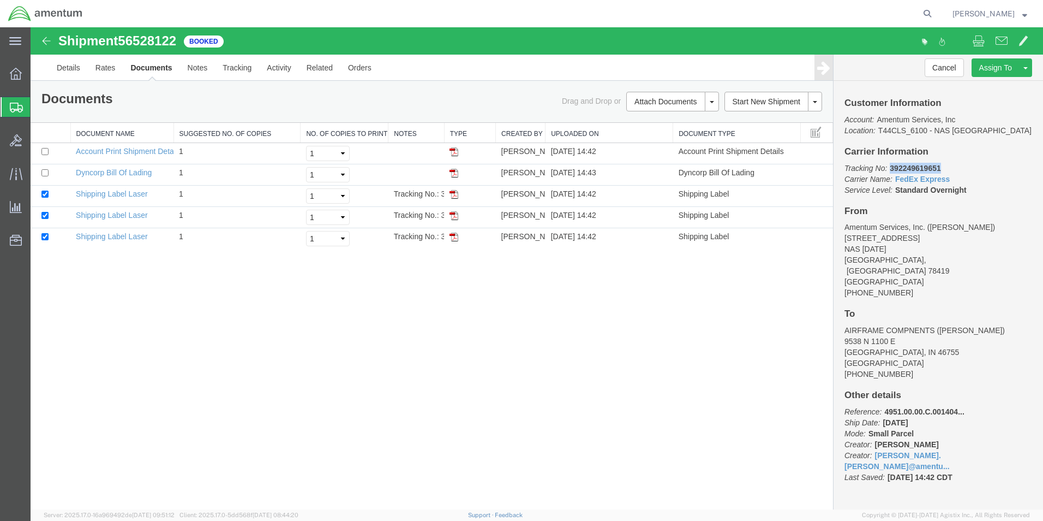
drag, startPoint x: 890, startPoint y: 168, endPoint x: 940, endPoint y: 169, distance: 50.2
click at [940, 169] on p "Tracking No: 392249619651 Carrier Name: FedEx Express FedEx Express Service Lev…" at bounding box center [939, 179] width 188 height 33
drag, startPoint x: 940, startPoint y: 169, endPoint x: 934, endPoint y: 171, distance: 6.2
copy b "392249619651"
